Goal: Transaction & Acquisition: Book appointment/travel/reservation

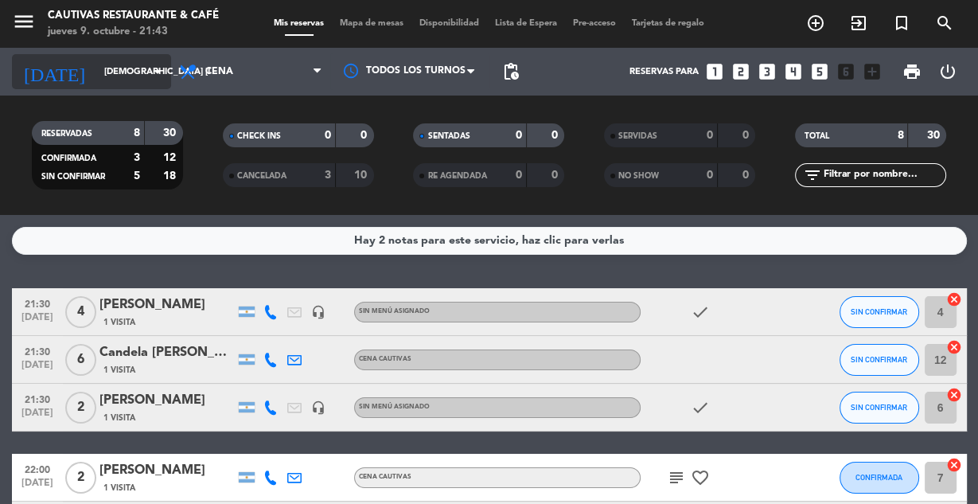
click at [165, 86] on div "[DATE] jue. [DATE] arrow_drop_down" at bounding box center [91, 71] width 159 height 35
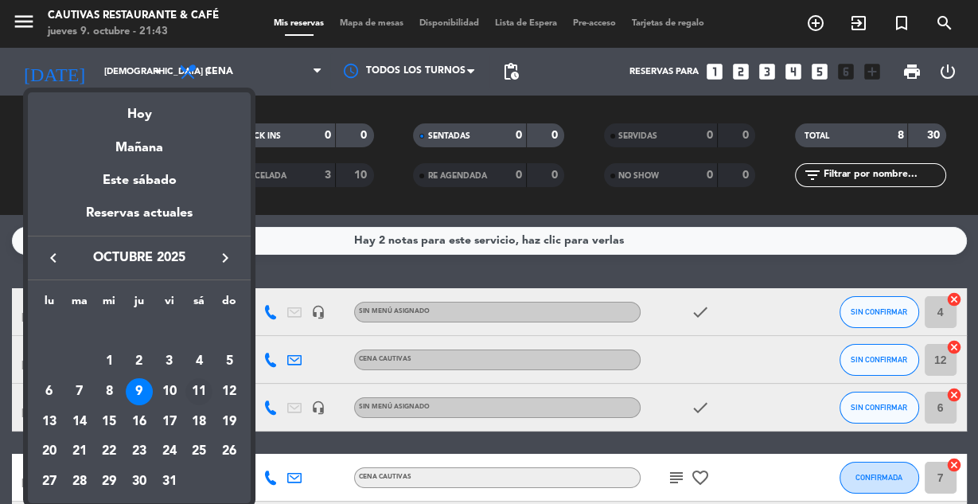
click at [204, 390] on div "11" at bounding box center [198, 391] width 27 height 27
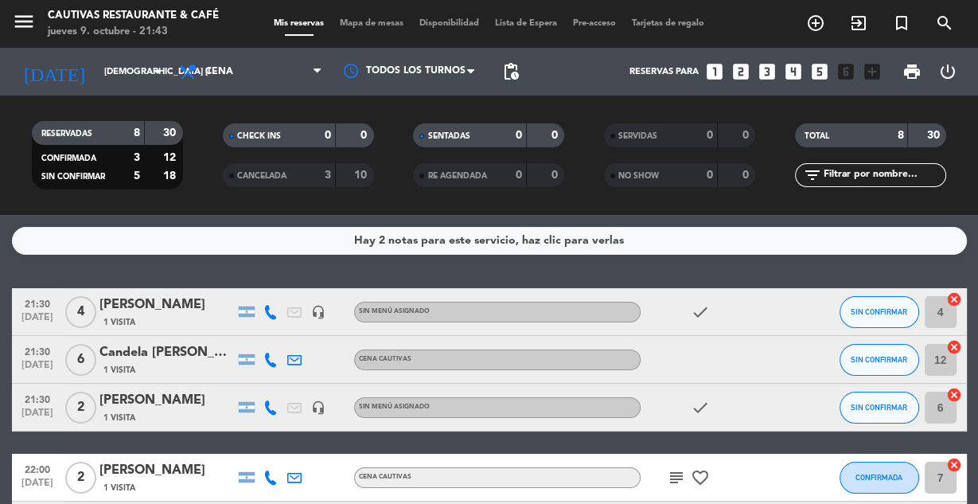
type input "sáb. [DATE]"
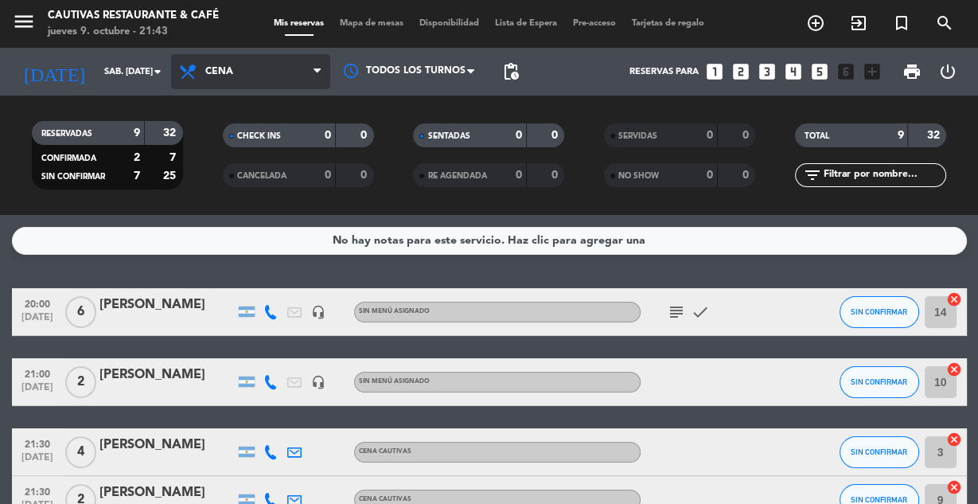
click at [286, 70] on span "Cena" at bounding box center [250, 71] width 159 height 35
click at [267, 139] on div "menu Cautivas Restaurante & Café jueves 9. octubre - 21:43 Mis reservas Mapa de…" at bounding box center [489, 107] width 978 height 215
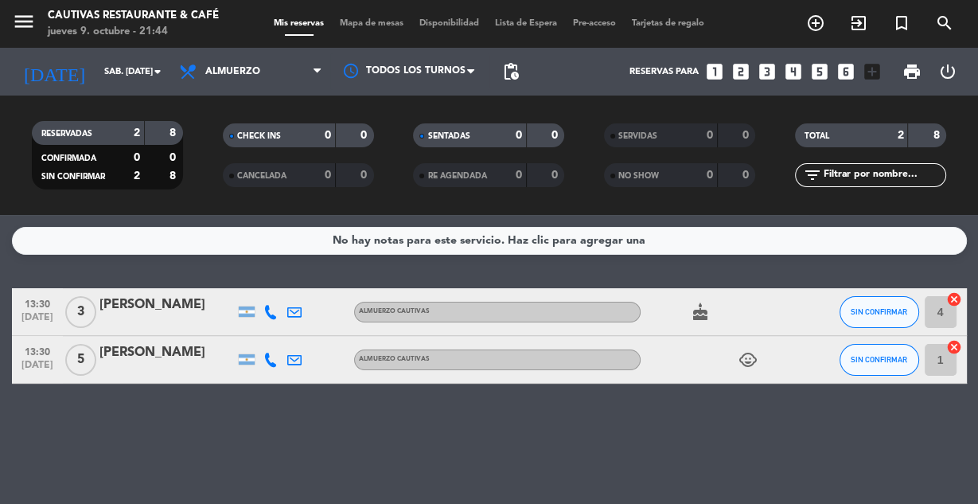
click at [816, 72] on icon "looks_5" at bounding box center [819, 71] width 21 height 21
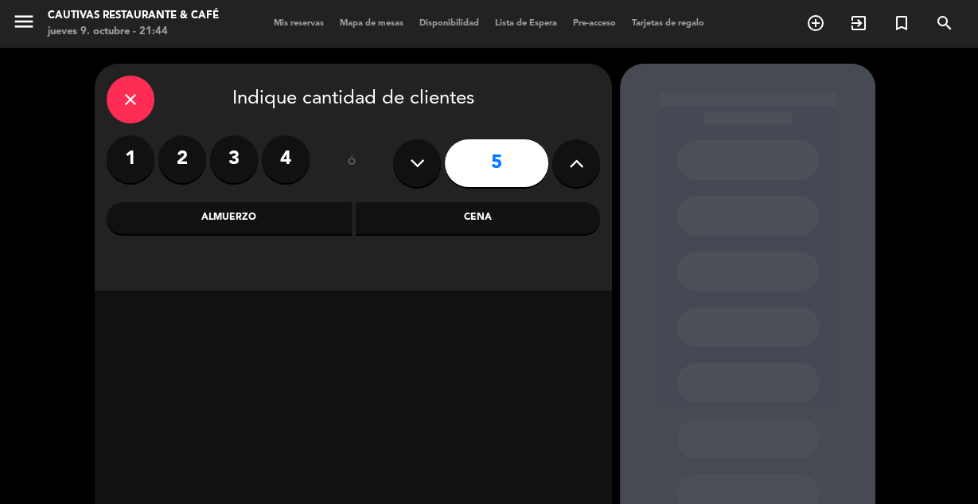
click at [264, 214] on div "Almuerzo" at bounding box center [229, 218] width 245 height 32
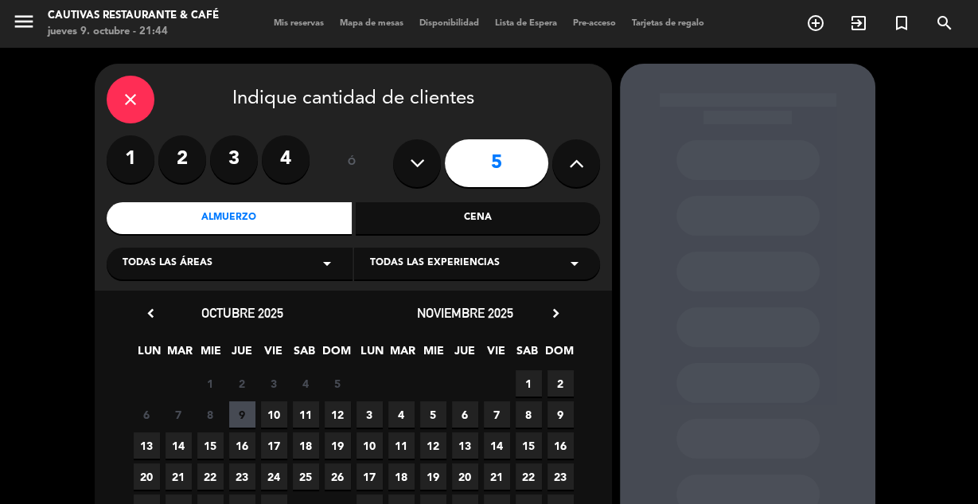
click at [305, 413] on span "11" at bounding box center [306, 414] width 26 height 26
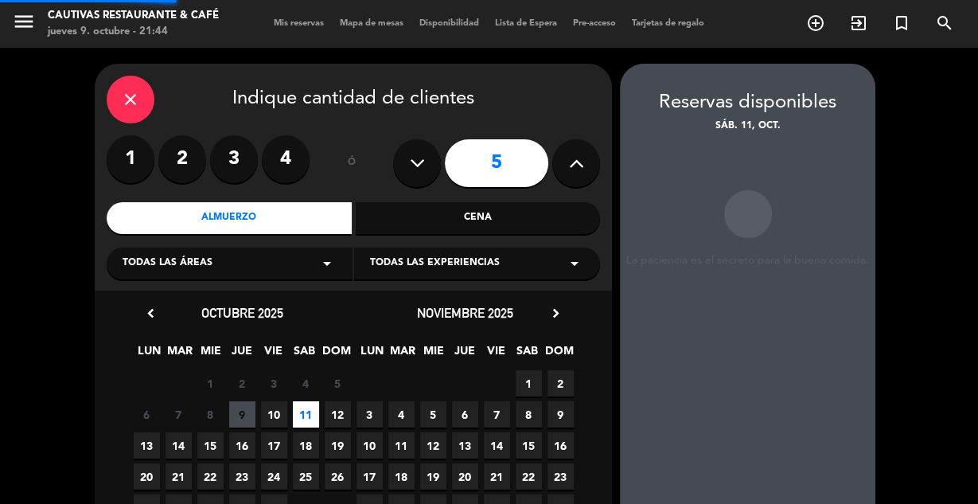
scroll to position [64, 0]
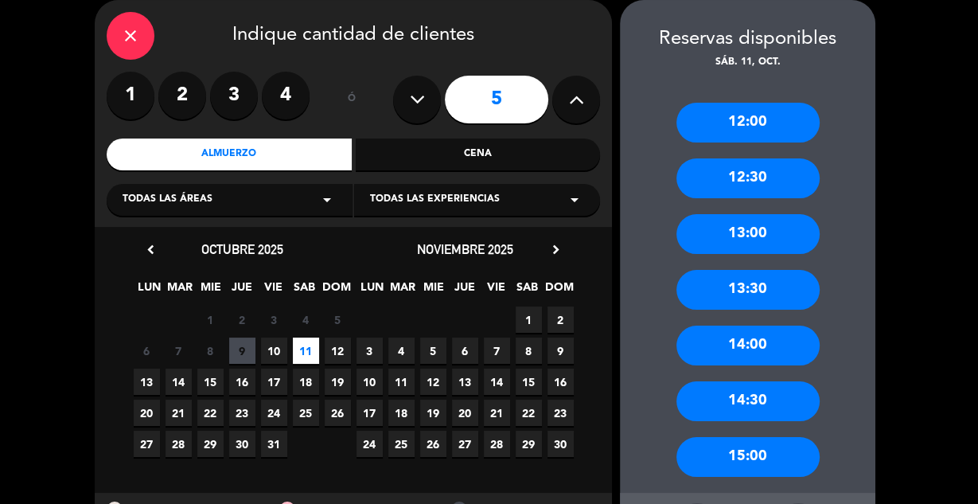
click at [746, 139] on div "12:00" at bounding box center [747, 123] width 143 height 40
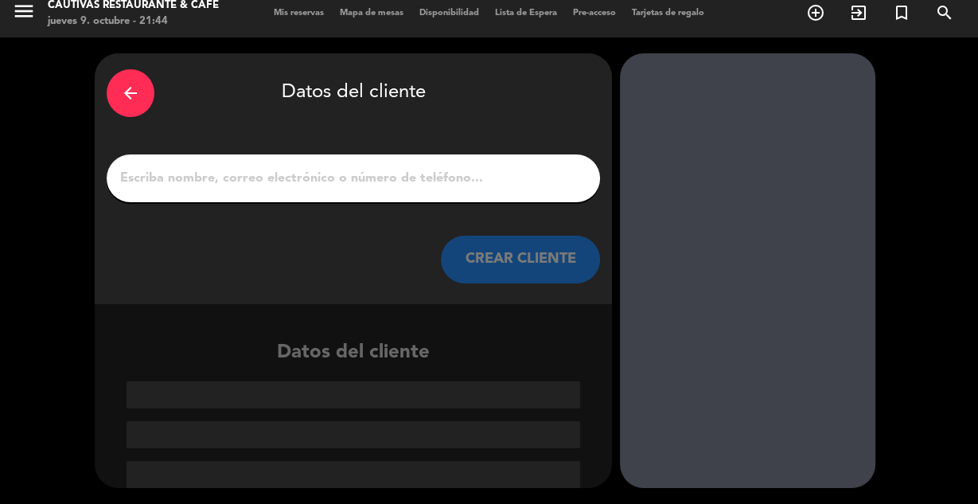
scroll to position [10, 0]
click at [389, 177] on input "1" at bounding box center [353, 178] width 469 height 22
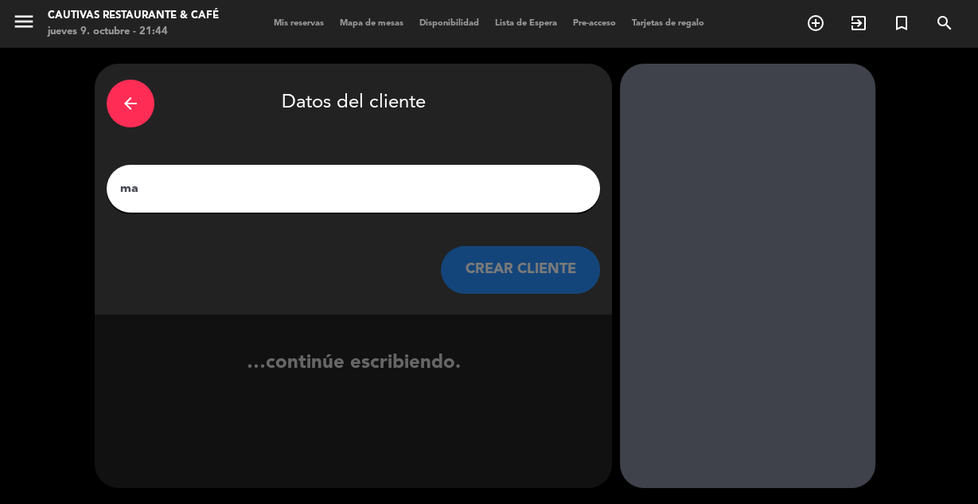
type input "m"
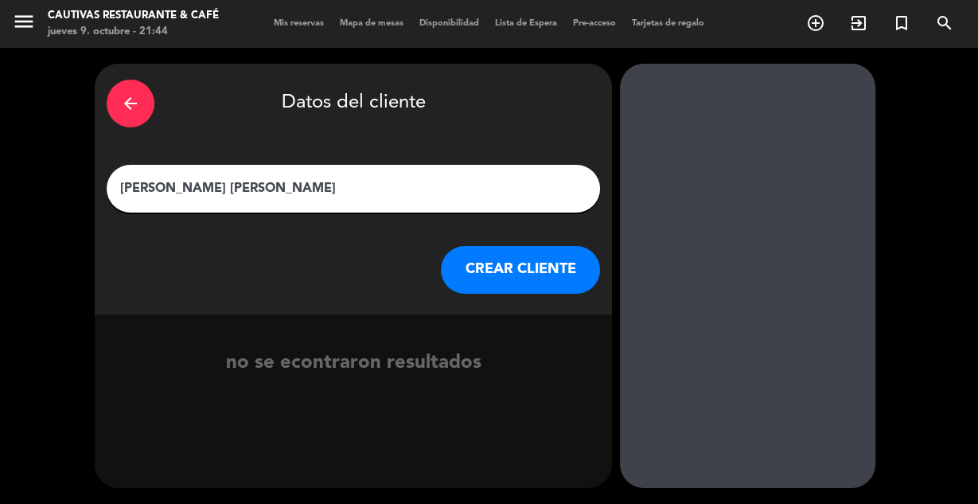
type input "[PERSON_NAME] [PERSON_NAME]"
click at [477, 272] on button "CREAR CLIENTE" at bounding box center [520, 270] width 159 height 48
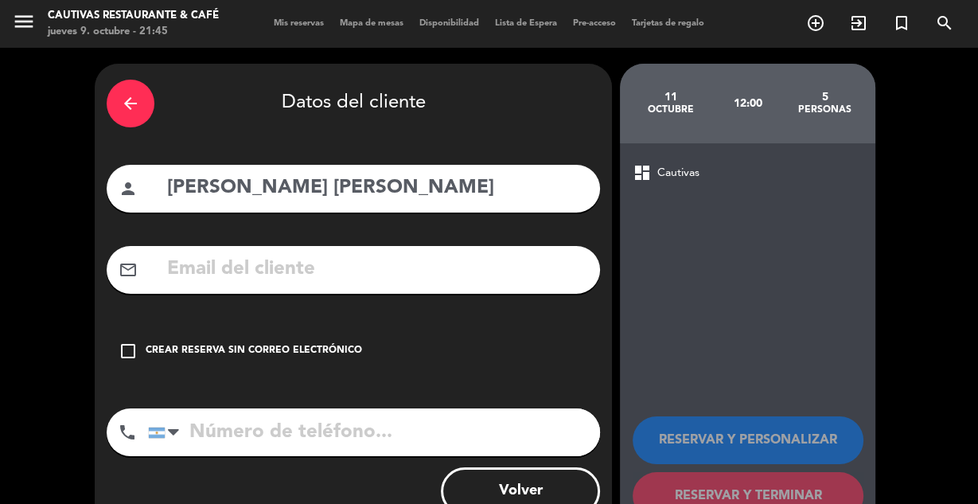
click at [260, 431] on input "tel" at bounding box center [374, 432] width 452 height 48
type input "3794013221"
click at [128, 349] on icon "check_box_outline_blank" at bounding box center [128, 350] width 19 height 19
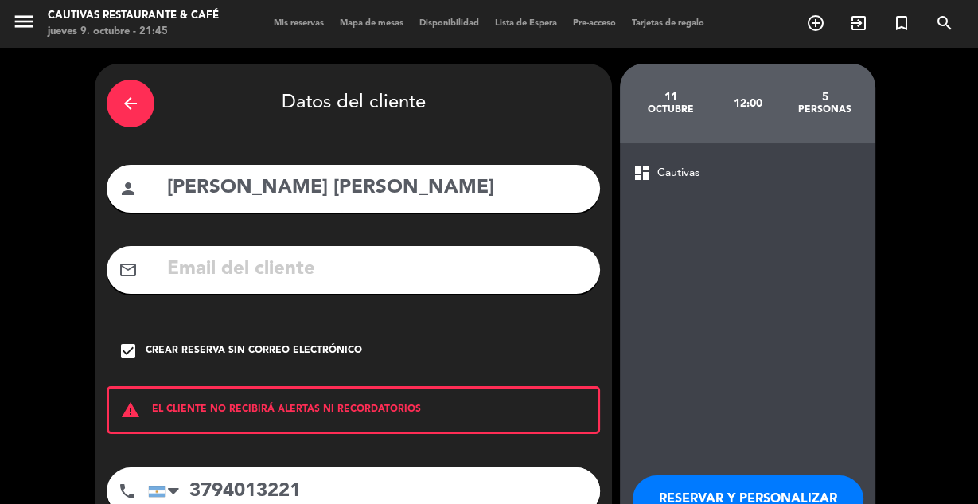
click at [964, 272] on div "arrow_back Datos del cliente person [PERSON_NAME] [PERSON_NAME] mail_outline ch…" at bounding box center [489, 331] width 978 height 566
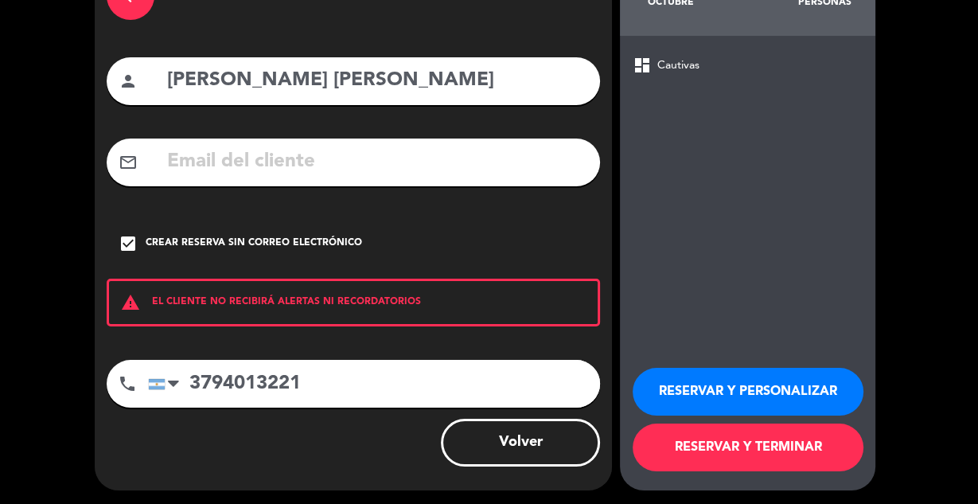
scroll to position [110, 0]
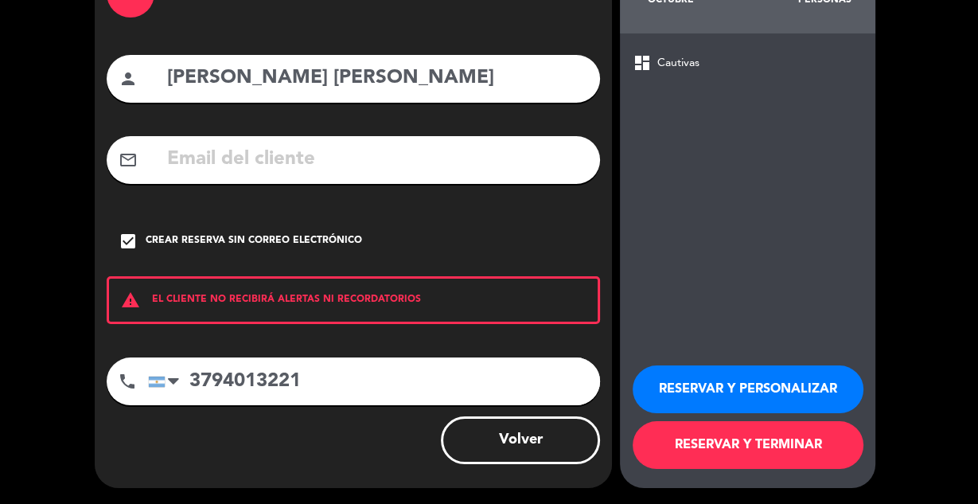
click at [762, 451] on button "RESERVAR Y TERMINAR" at bounding box center [748, 445] width 231 height 48
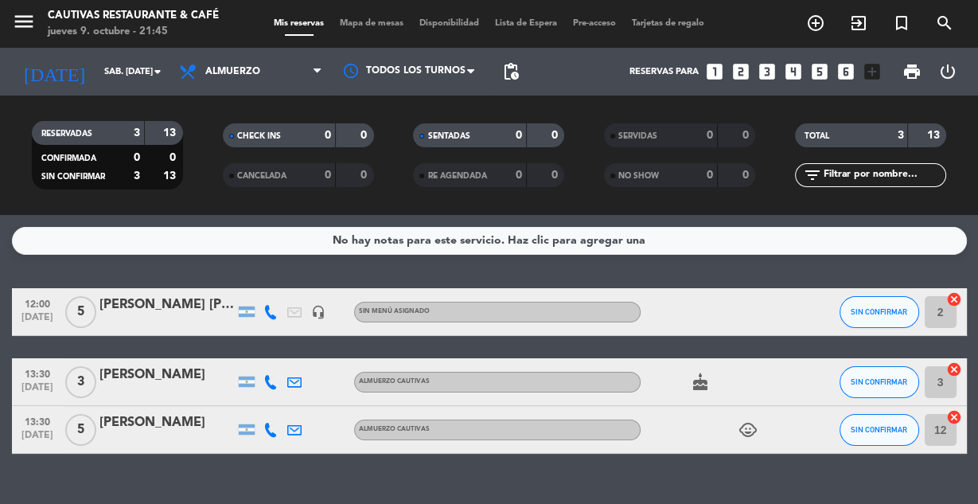
click at [846, 76] on icon "looks_6" at bounding box center [846, 71] width 21 height 21
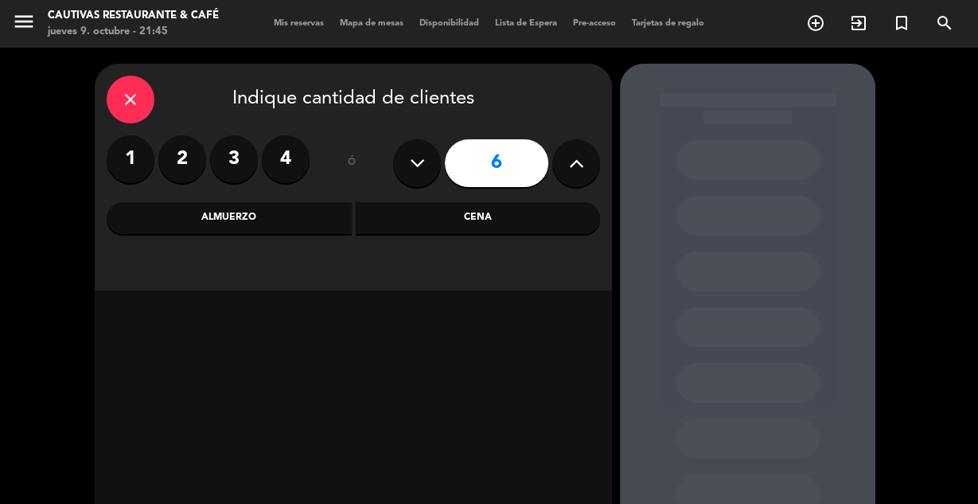
click at [288, 220] on div "Almuerzo" at bounding box center [229, 218] width 245 height 32
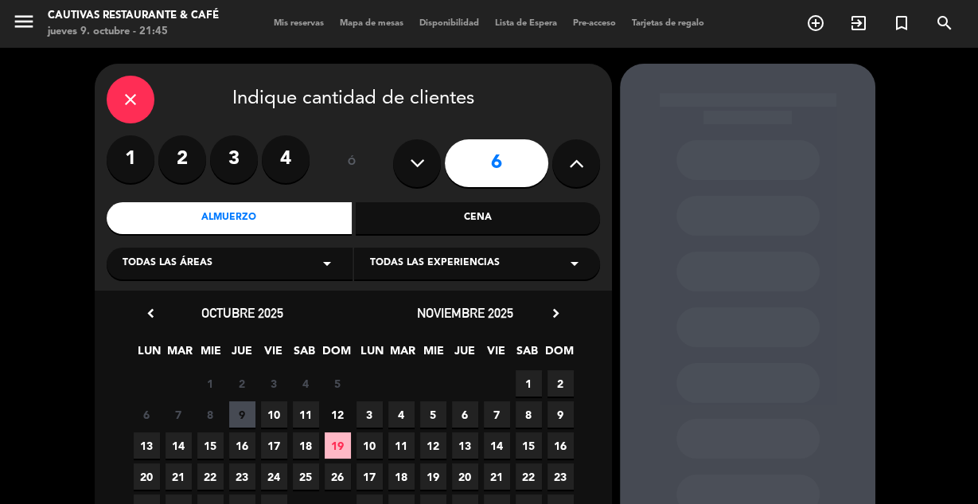
click at [307, 419] on span "11" at bounding box center [306, 414] width 26 height 26
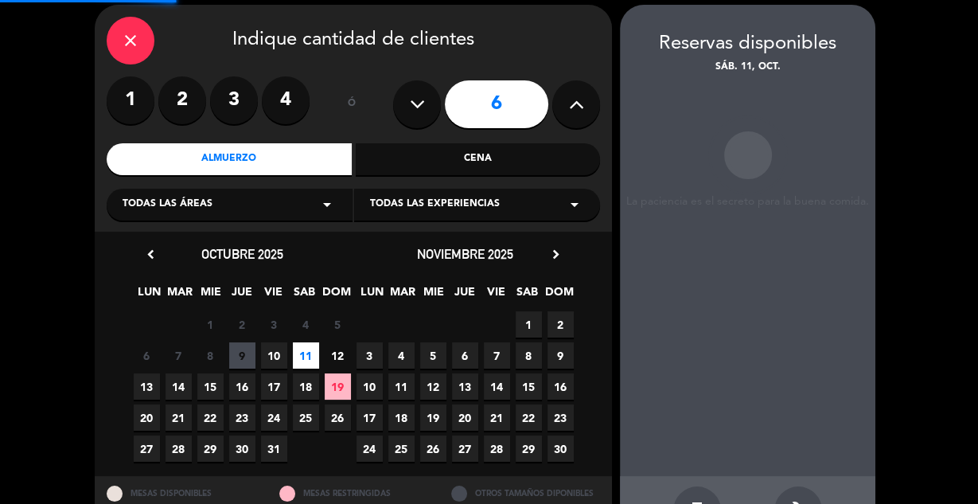
scroll to position [64, 0]
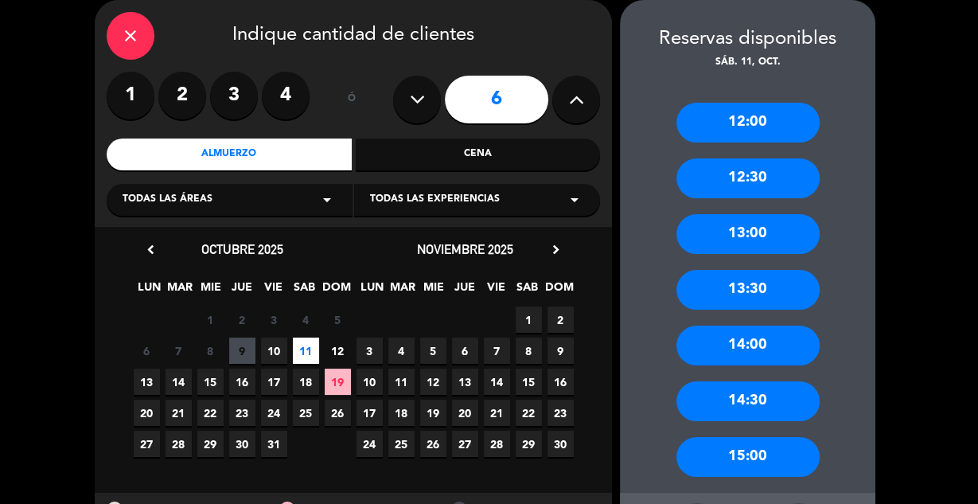
click at [788, 110] on div "12:00" at bounding box center [747, 123] width 143 height 40
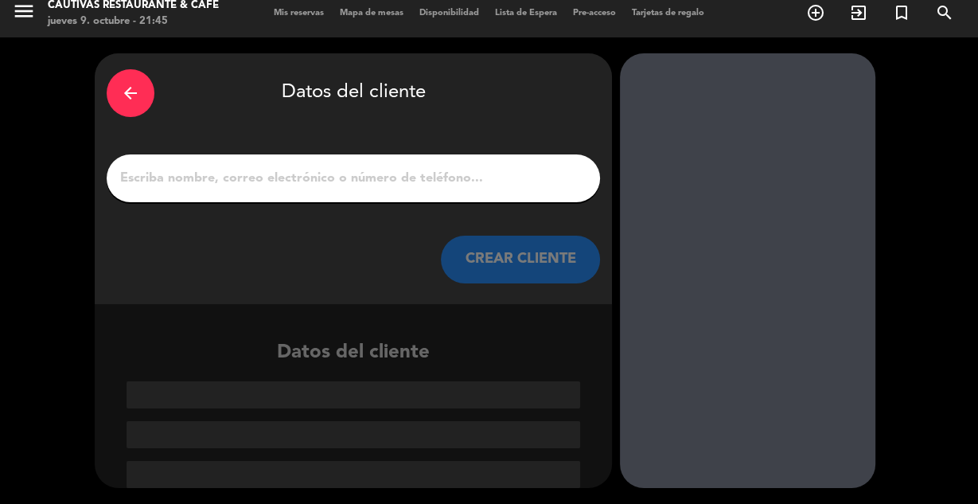
scroll to position [10, 0]
click at [433, 169] on input "1" at bounding box center [353, 178] width 469 height 22
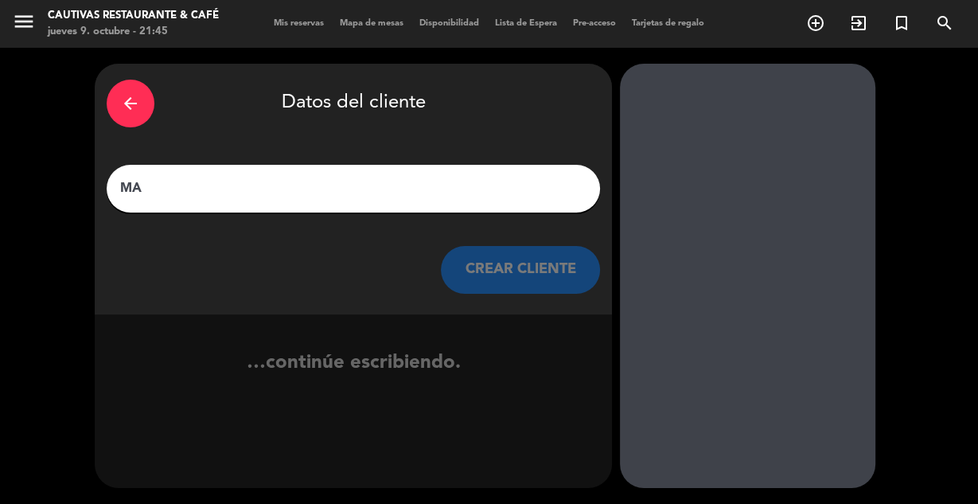
scroll to position [0, 0]
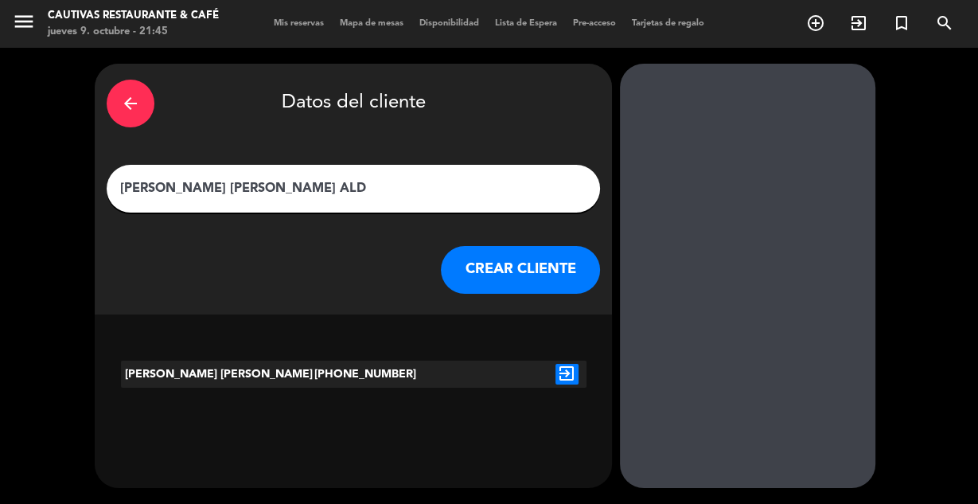
type input "[PERSON_NAME] [PERSON_NAME] ALD"
click at [563, 367] on icon "exit_to_app" at bounding box center [566, 374] width 23 height 21
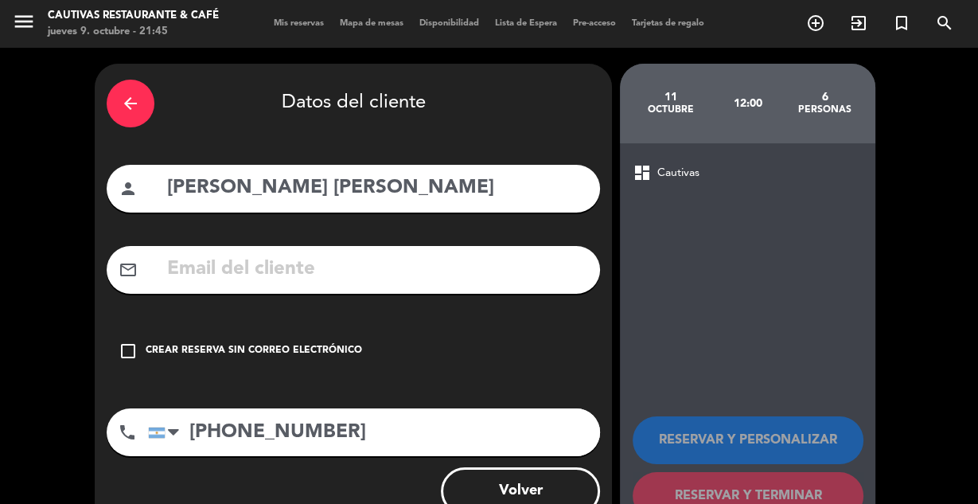
click at [131, 350] on icon "check_box_outline_blank" at bounding box center [128, 350] width 19 height 19
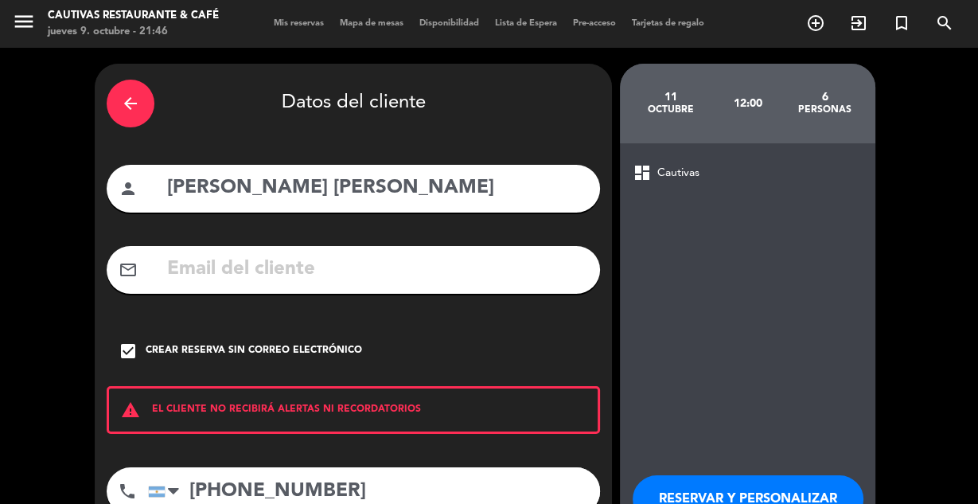
click at [962, 395] on div "arrow_back Datos del cliente person [PERSON_NAME] [PERSON_NAME] mail_outline ch…" at bounding box center [489, 331] width 978 height 566
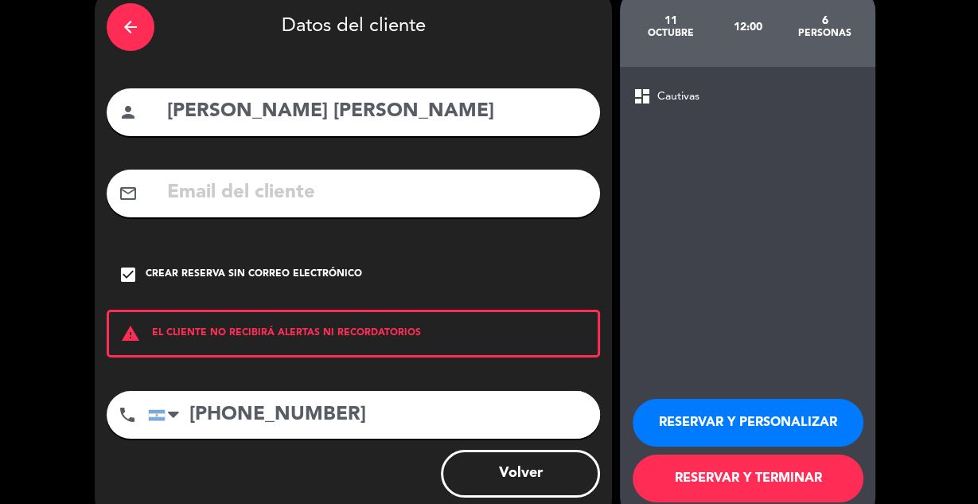
scroll to position [102, 0]
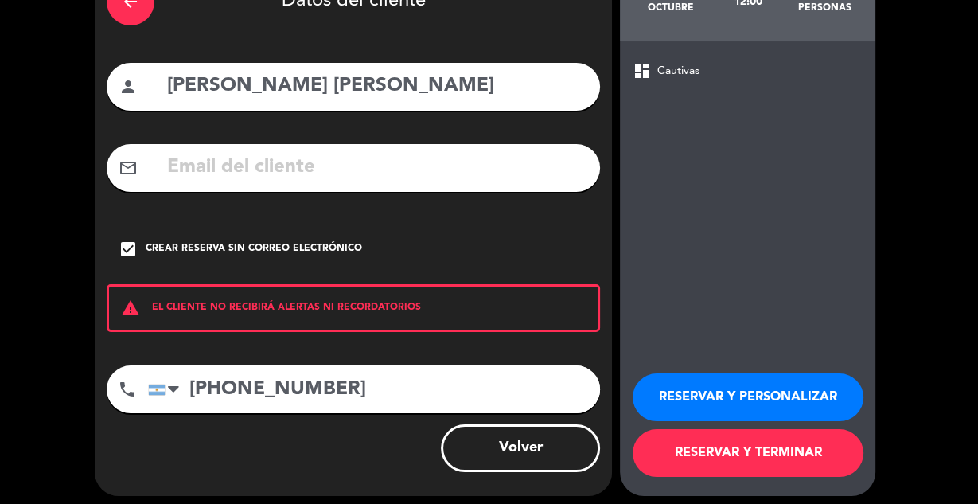
click at [815, 448] on button "RESERVAR Y TERMINAR" at bounding box center [748, 453] width 231 height 48
